Goal: Find contact information: Find contact information

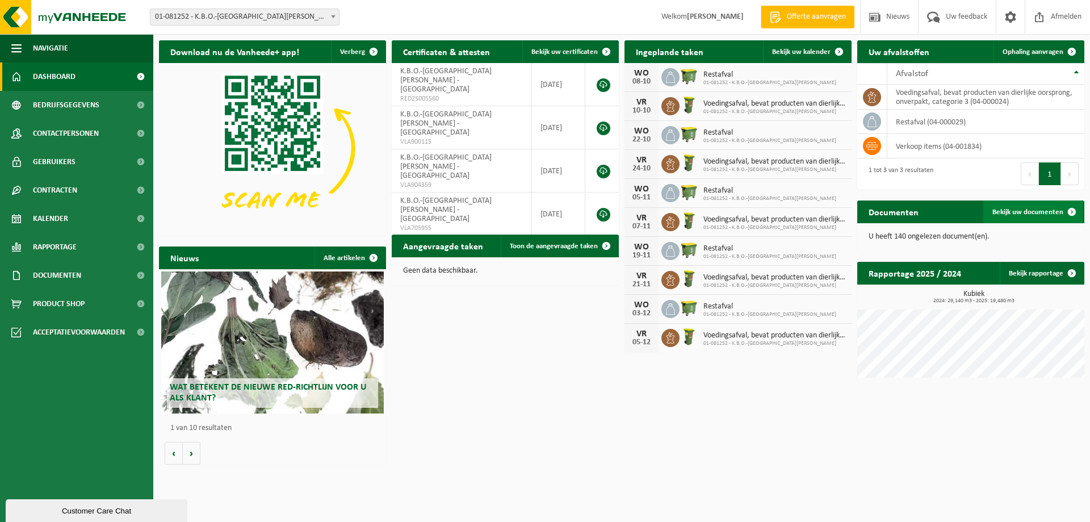
click at [1019, 213] on span "Bekijk uw documenten" at bounding box center [1027, 211] width 71 height 7
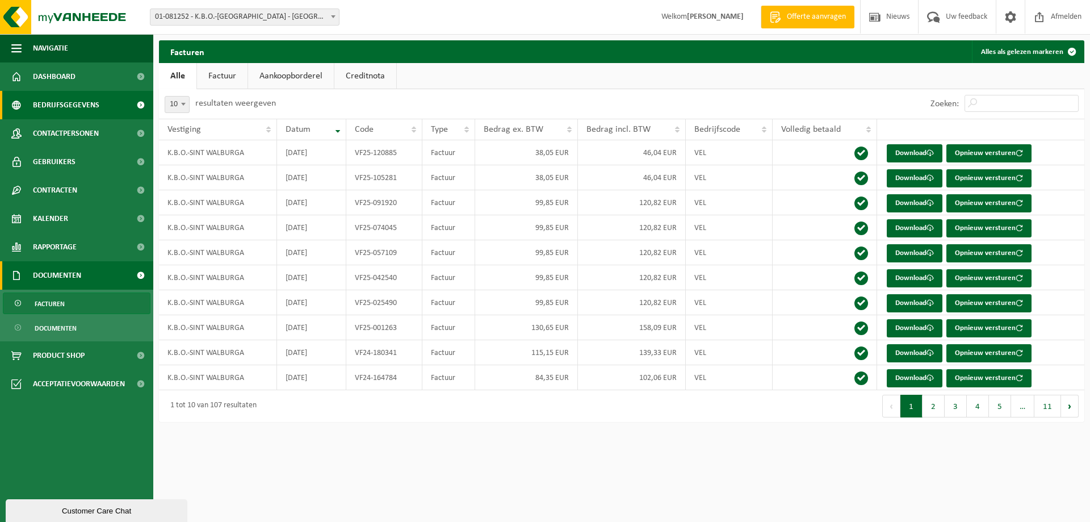
click at [65, 106] on span "Bedrijfsgegevens" at bounding box center [66, 105] width 66 height 28
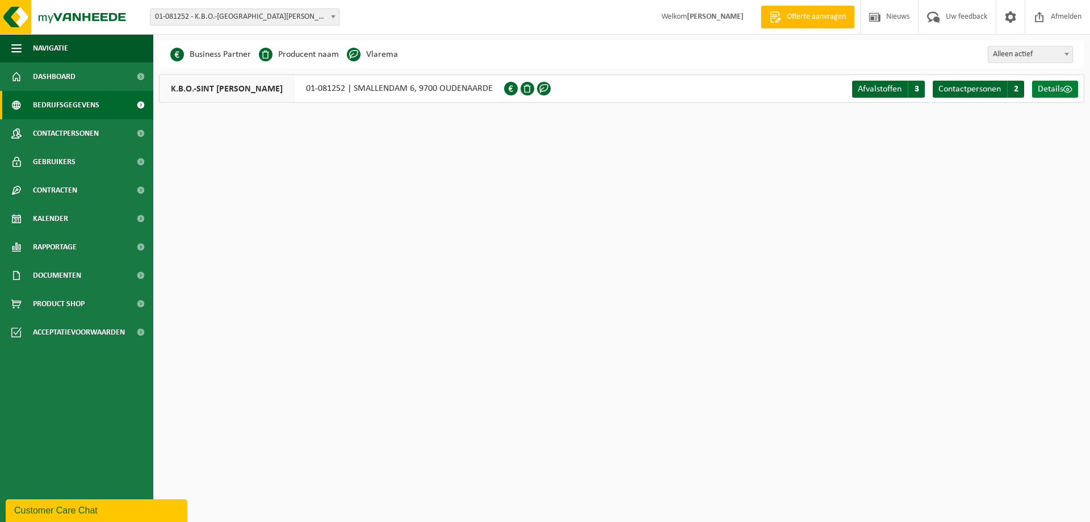
click at [1045, 86] on span "Details" at bounding box center [1050, 89] width 26 height 9
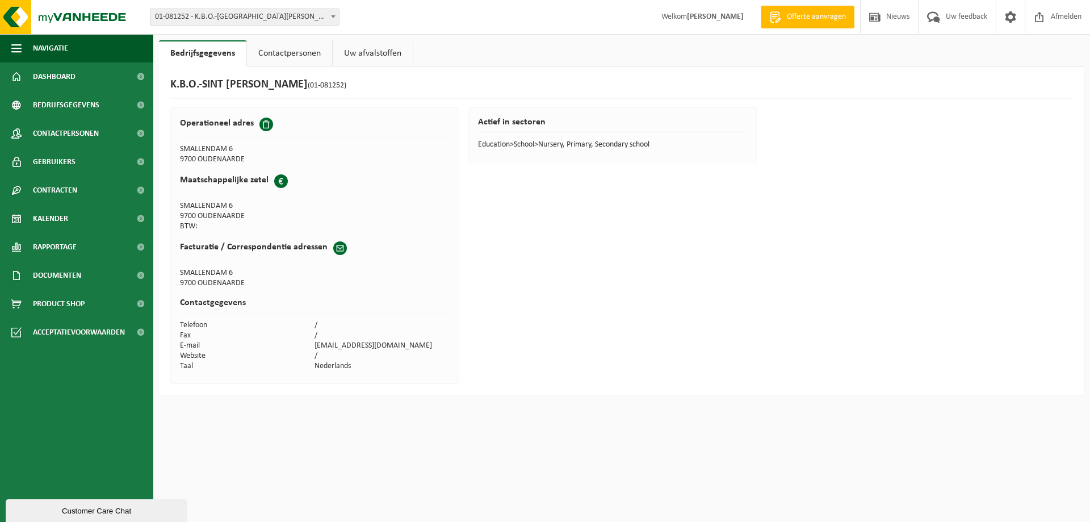
click at [335, 248] on span at bounding box center [340, 248] width 14 height 14
click at [307, 243] on h2 "Facturatie / Correspondentie adressen" at bounding box center [254, 246] width 148 height 11
click at [323, 245] on h2 "Facturatie / Correspondentie adressen" at bounding box center [254, 246] width 148 height 11
click at [313, 343] on td "E-mail" at bounding box center [247, 346] width 135 height 10
click at [316, 345] on td "directie.kbowalburga@scarlet.be" at bounding box center [381, 346] width 135 height 10
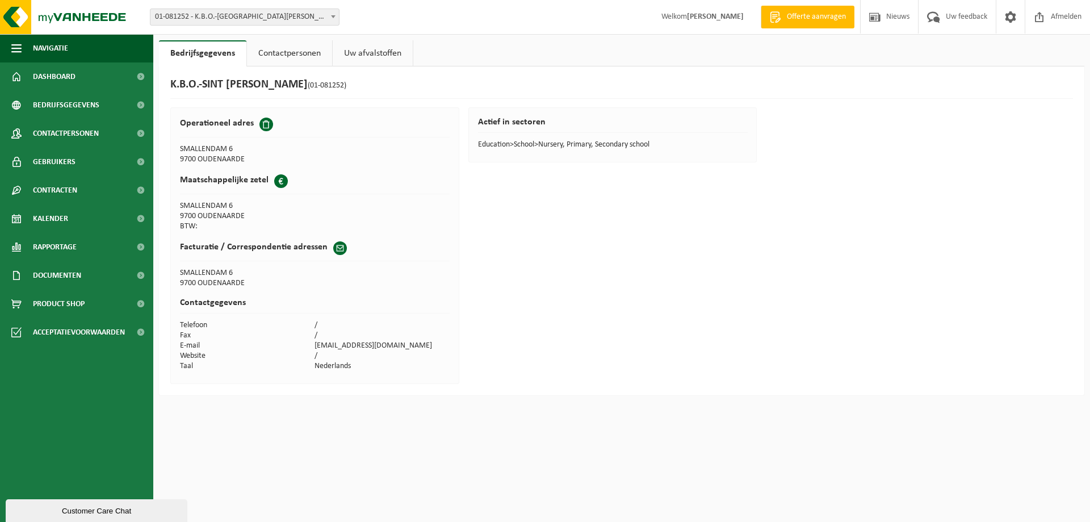
click at [344, 347] on td "directie.kbowalburga@scarlet.be" at bounding box center [381, 346] width 135 height 10
drag, startPoint x: 364, startPoint y: 347, endPoint x: 317, endPoint y: 346, distance: 47.1
click at [317, 346] on td "directie.kbowalburga@scarlet.be" at bounding box center [381, 346] width 135 height 10
click at [59, 275] on span "Documenten" at bounding box center [57, 275] width 48 height 28
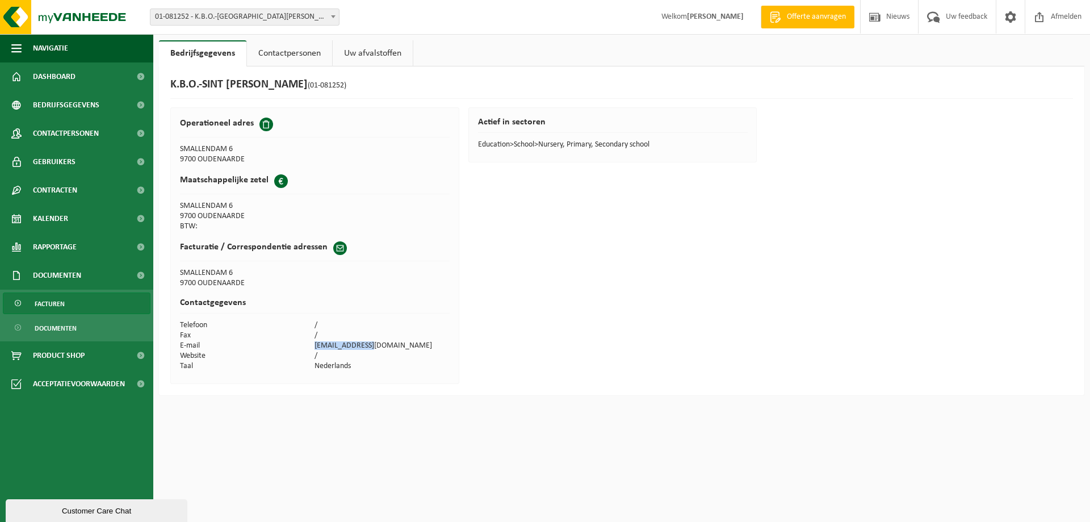
click at [53, 306] on span "Facturen" at bounding box center [50, 304] width 30 height 22
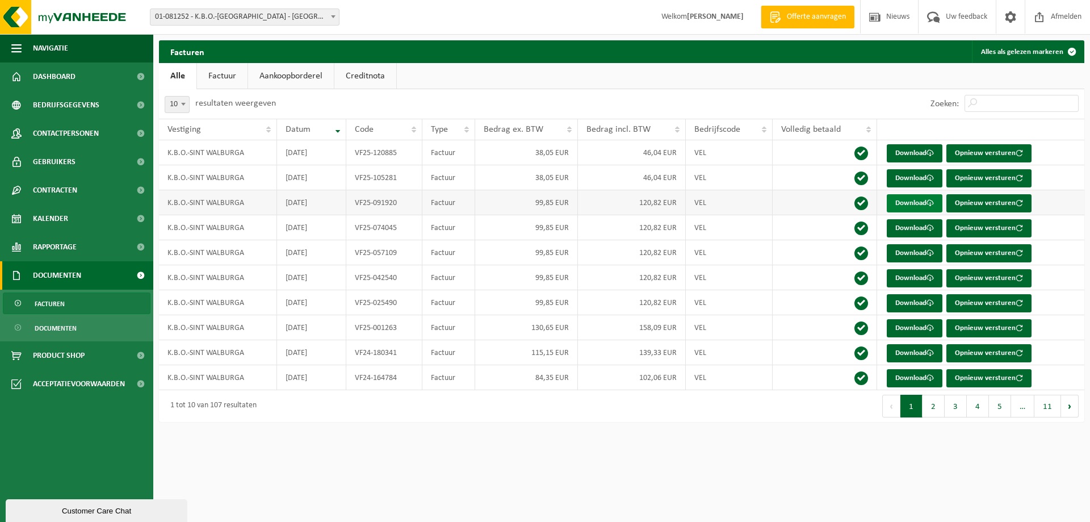
click at [905, 203] on link "Download" at bounding box center [914, 203] width 56 height 18
